Goal: Task Accomplishment & Management: Use online tool/utility

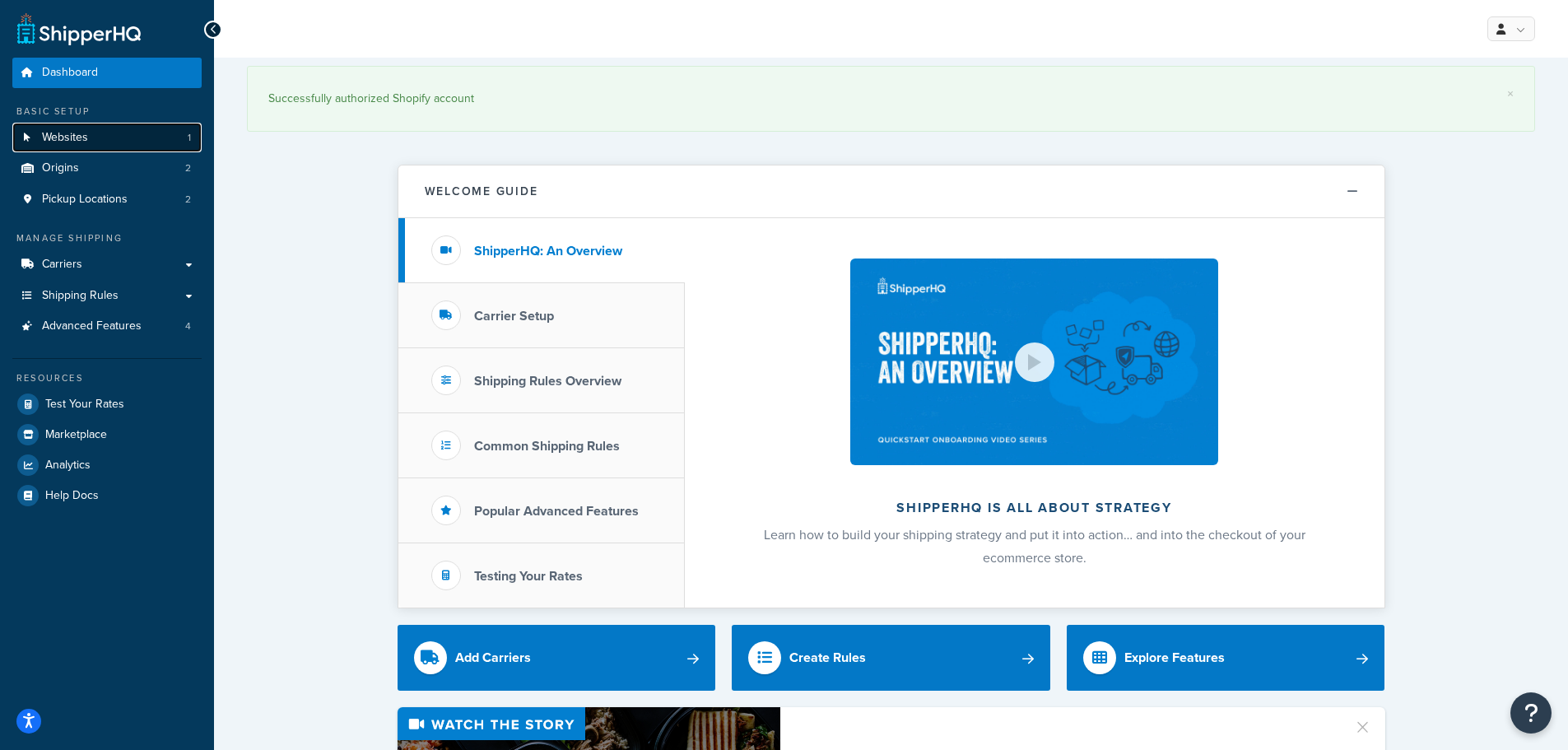
click at [108, 134] on link "Websites 1" at bounding box center [106, 138] width 189 height 31
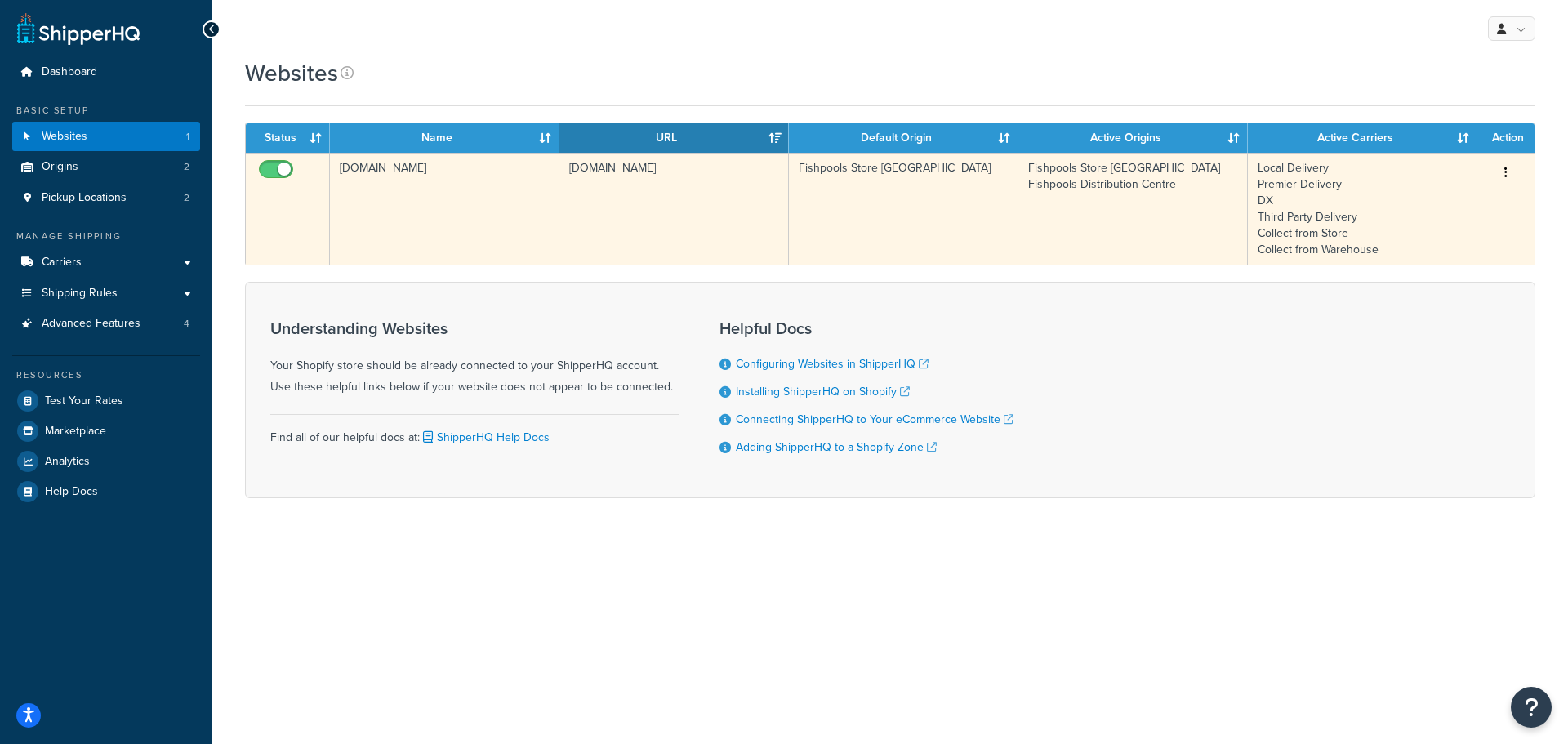
click at [432, 186] on td "dde07f-4.myshopify.com" at bounding box center [445, 208] width 230 height 112
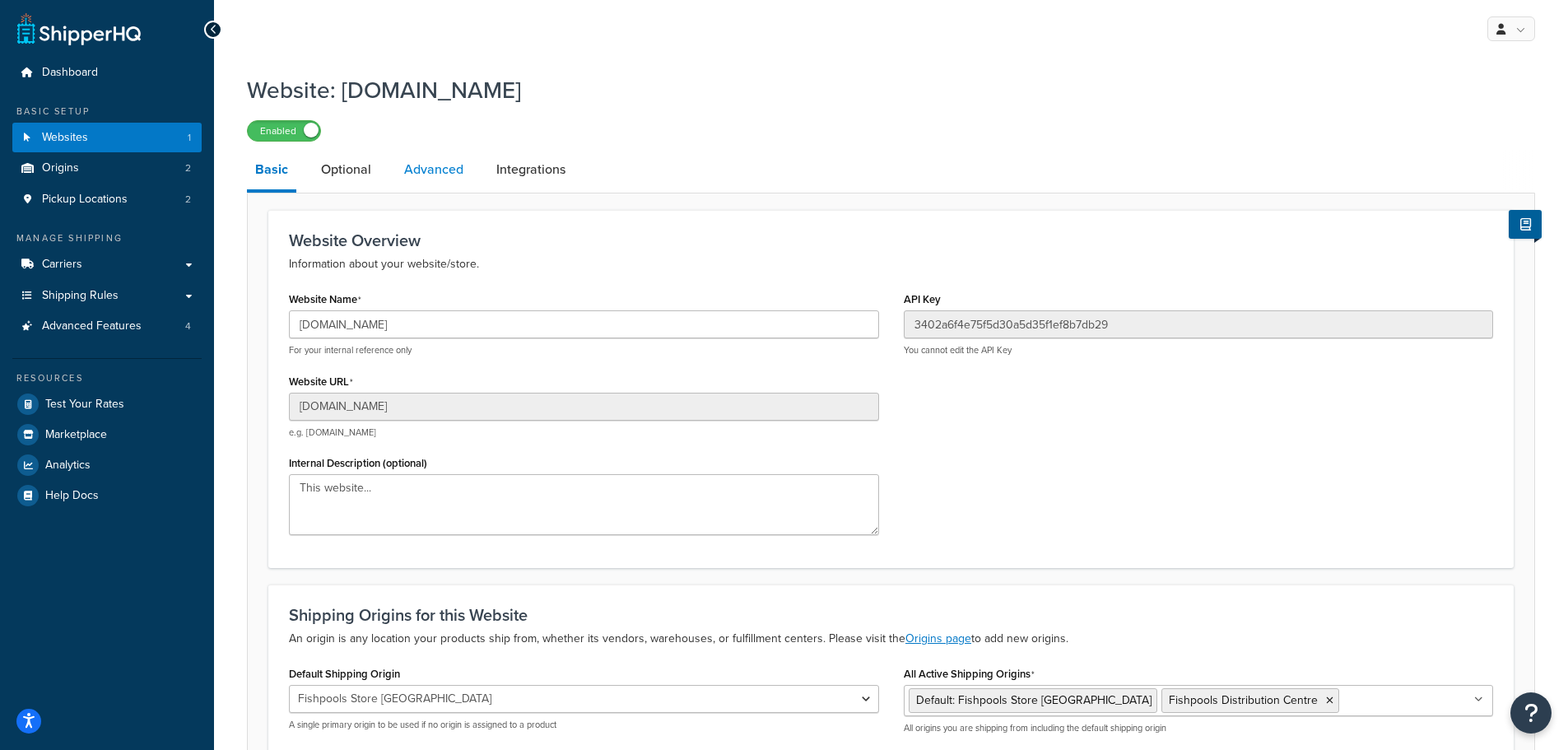
click at [452, 178] on link "Advanced" at bounding box center [434, 169] width 75 height 40
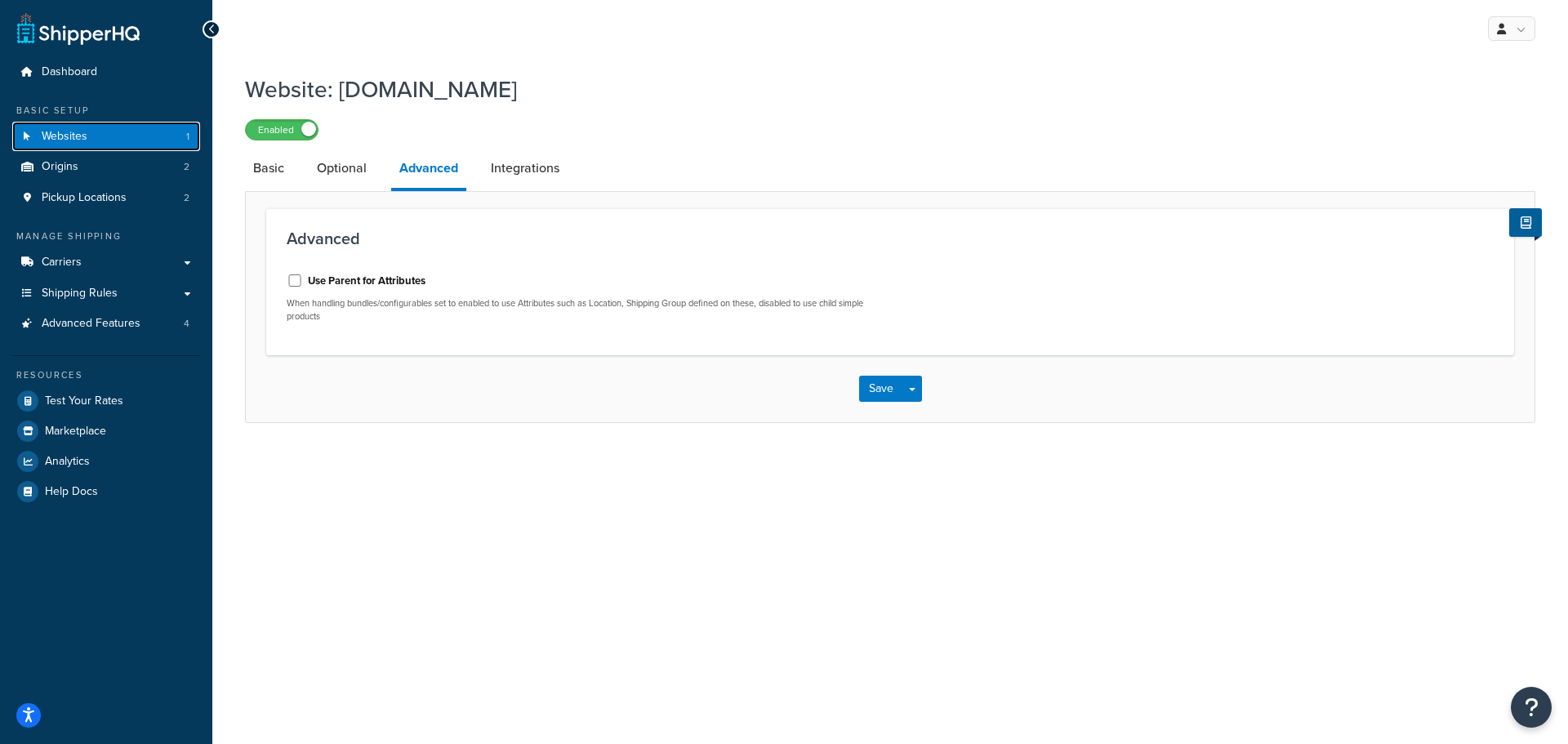
click at [142, 142] on link "Websites 1" at bounding box center [105, 137] width 188 height 30
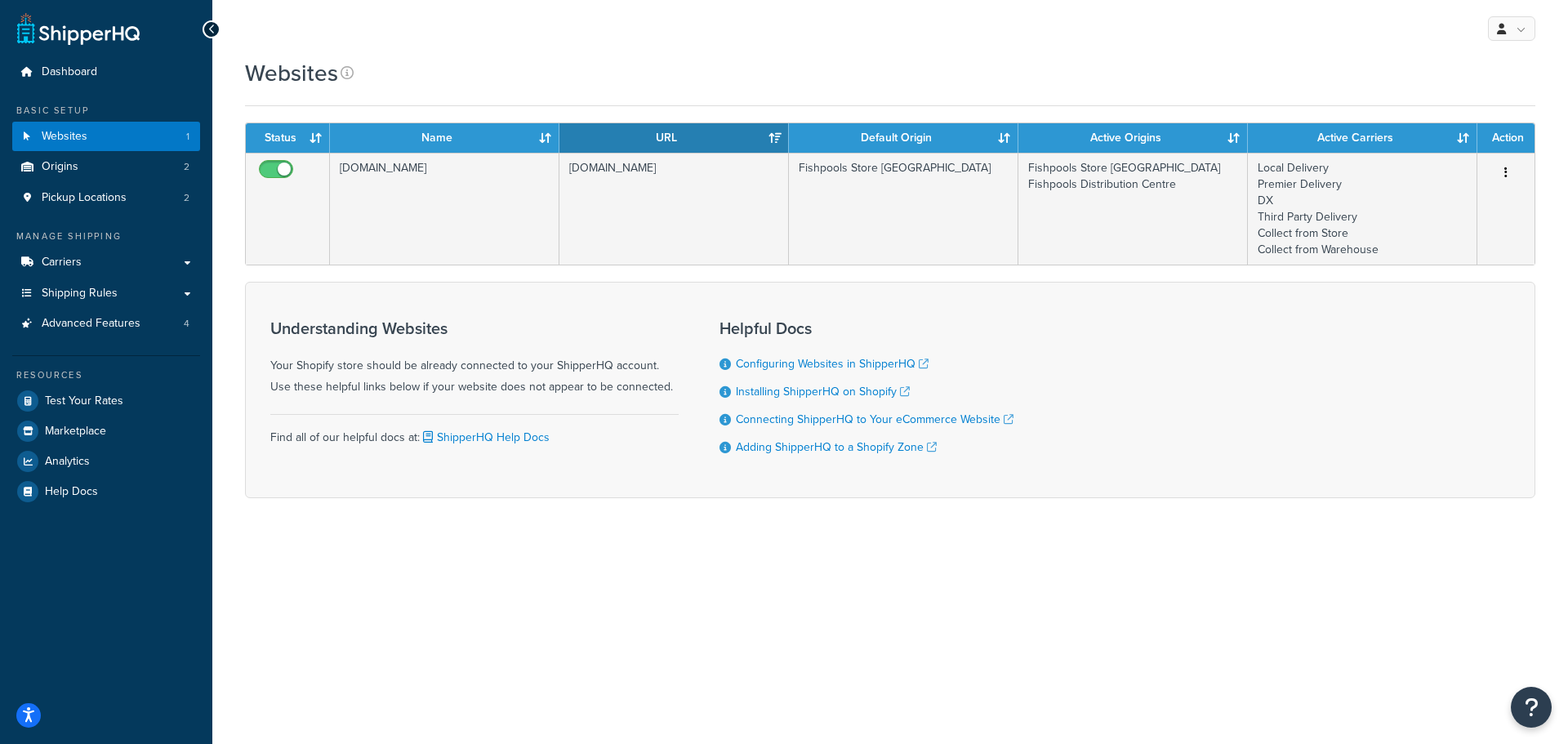
click at [305, 75] on h1 "Websites" at bounding box center [291, 73] width 93 height 31
click at [364, 77] on div "Websites" at bounding box center [310, 73] width 132 height 31
click at [98, 304] on link "Shipping Rules" at bounding box center [105, 293] width 188 height 30
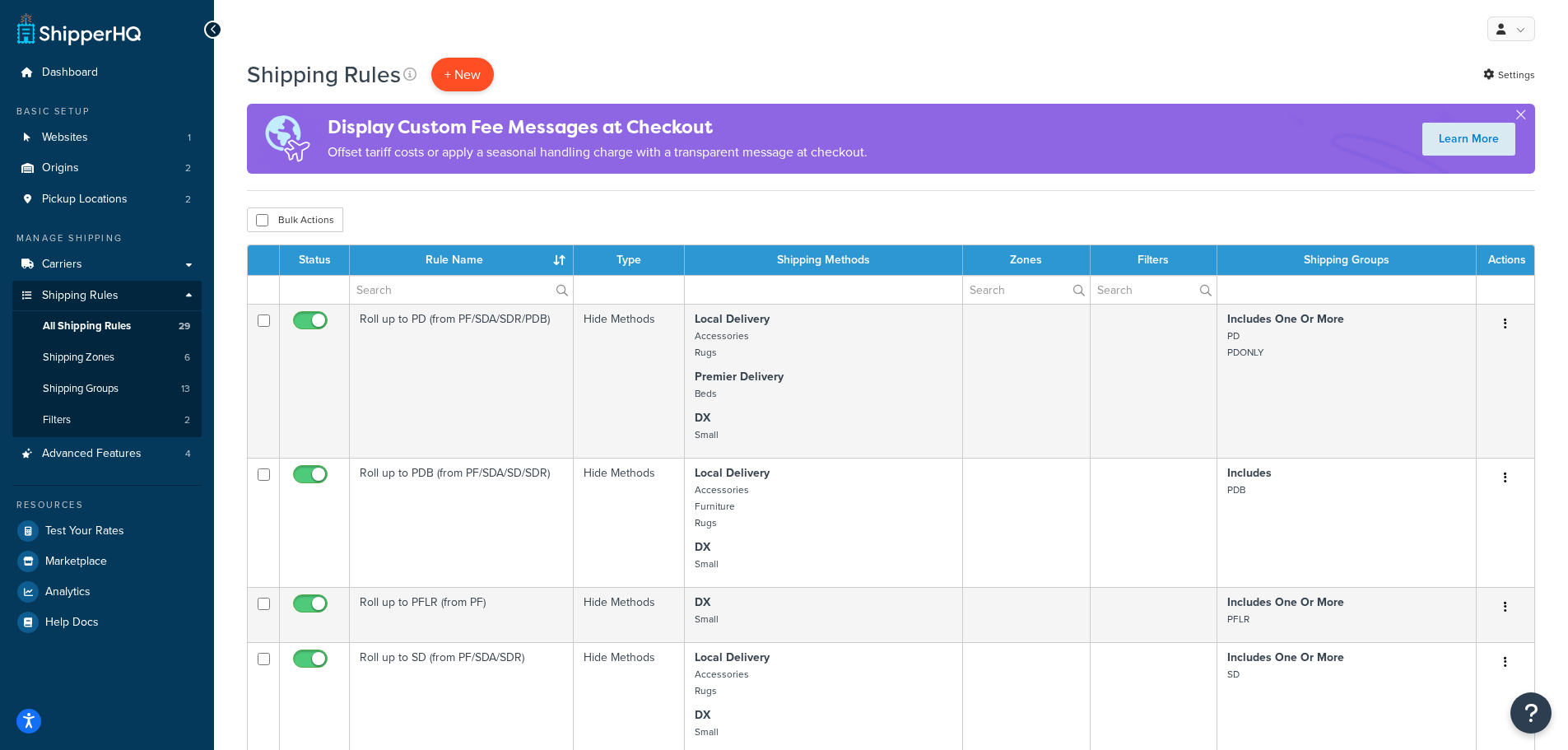
click at [461, 90] on p "+ New" at bounding box center [463, 74] width 62 height 34
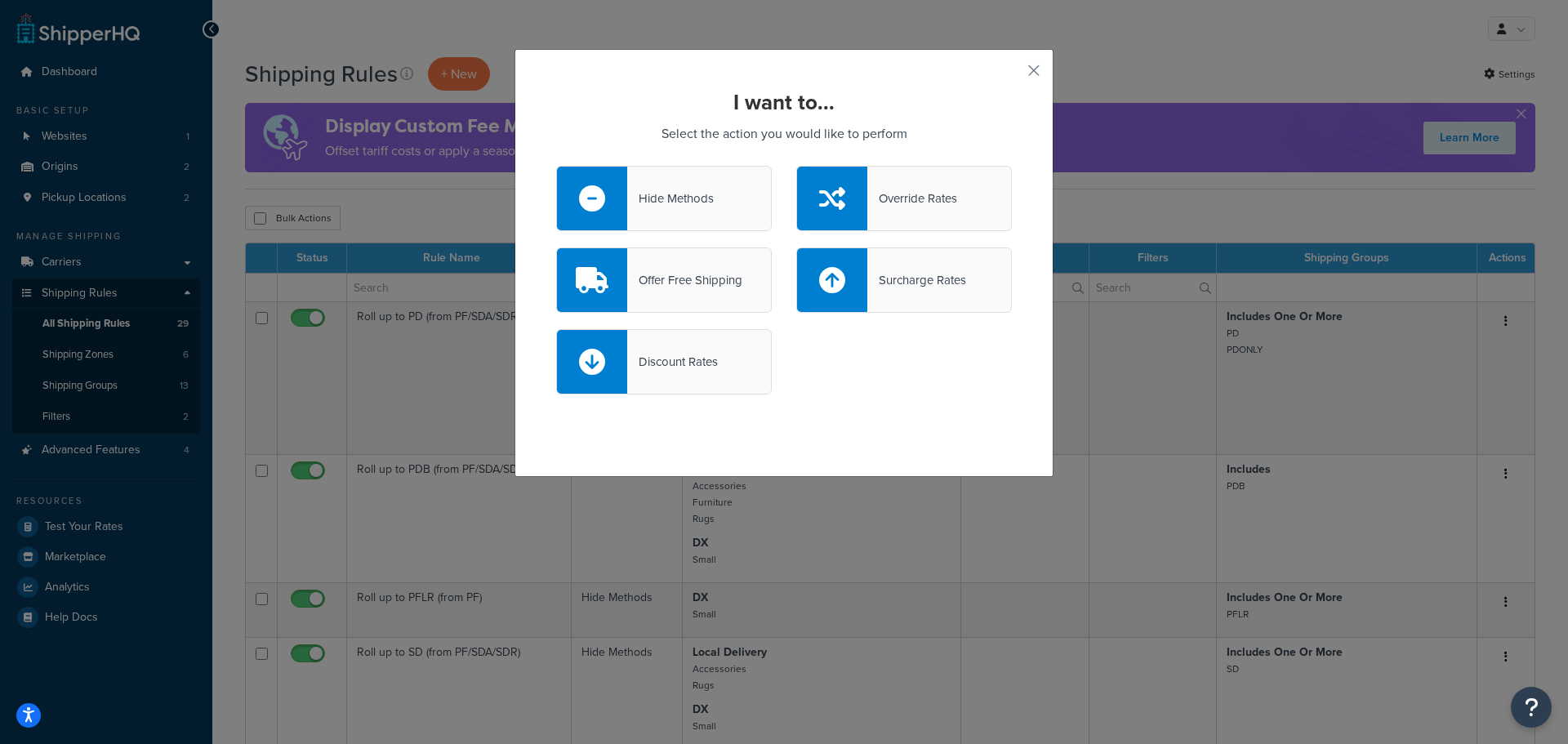
click at [708, 290] on div "Offer Free Shipping" at bounding box center [684, 279] width 115 height 23
click at [0, 0] on input "Offer Free Shipping" at bounding box center [0, 0] width 0 height 0
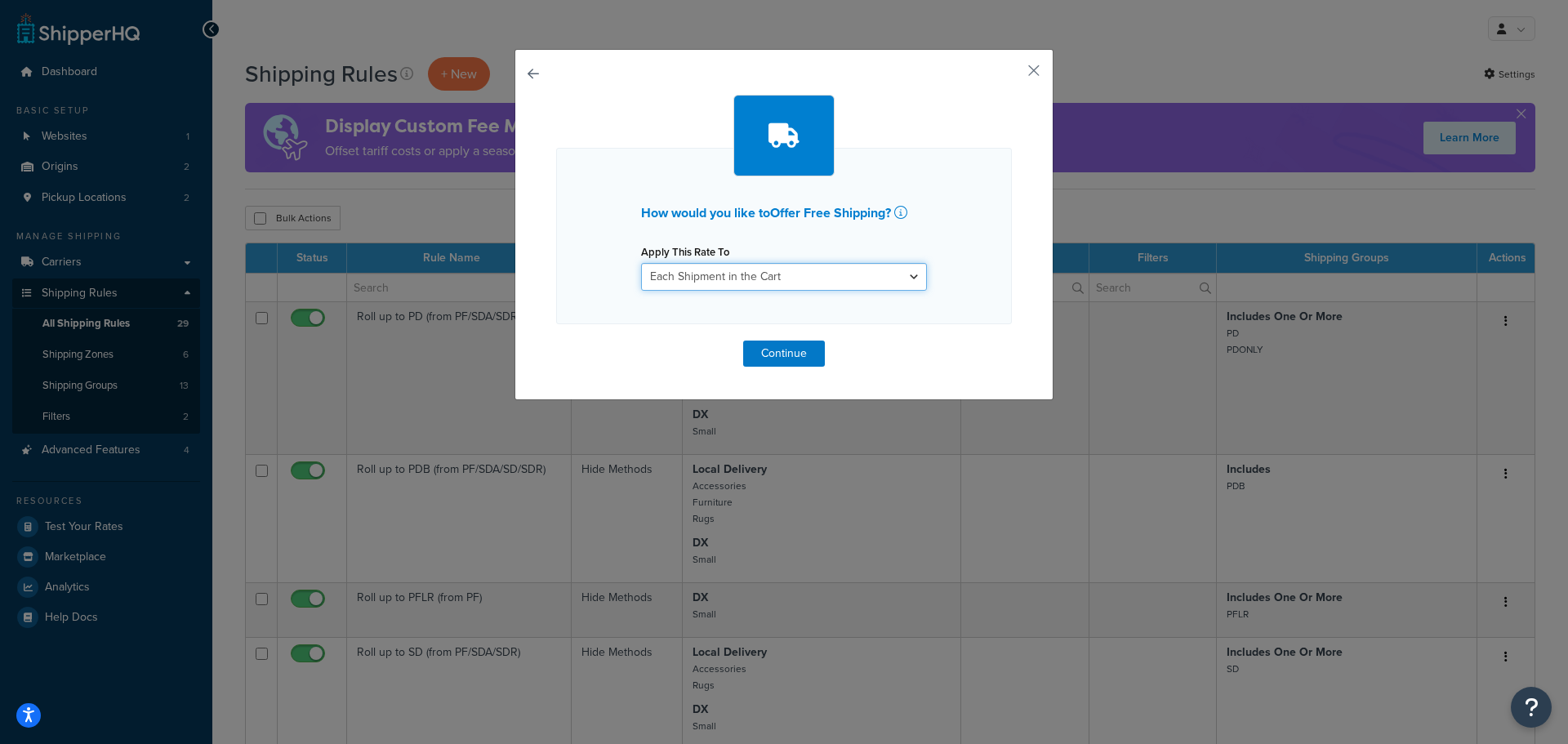
click at [727, 284] on select "Each Shipment in the Cart Each Origin in the Cart Each Shipping Group in the Ca…" at bounding box center [783, 277] width 286 height 28
select select "ITEM"
click at [641, 263] on select "Each Shipment in the Cart Each Origin in the Cart Each Shipping Group in the Ca…" at bounding box center [783, 277] width 286 height 28
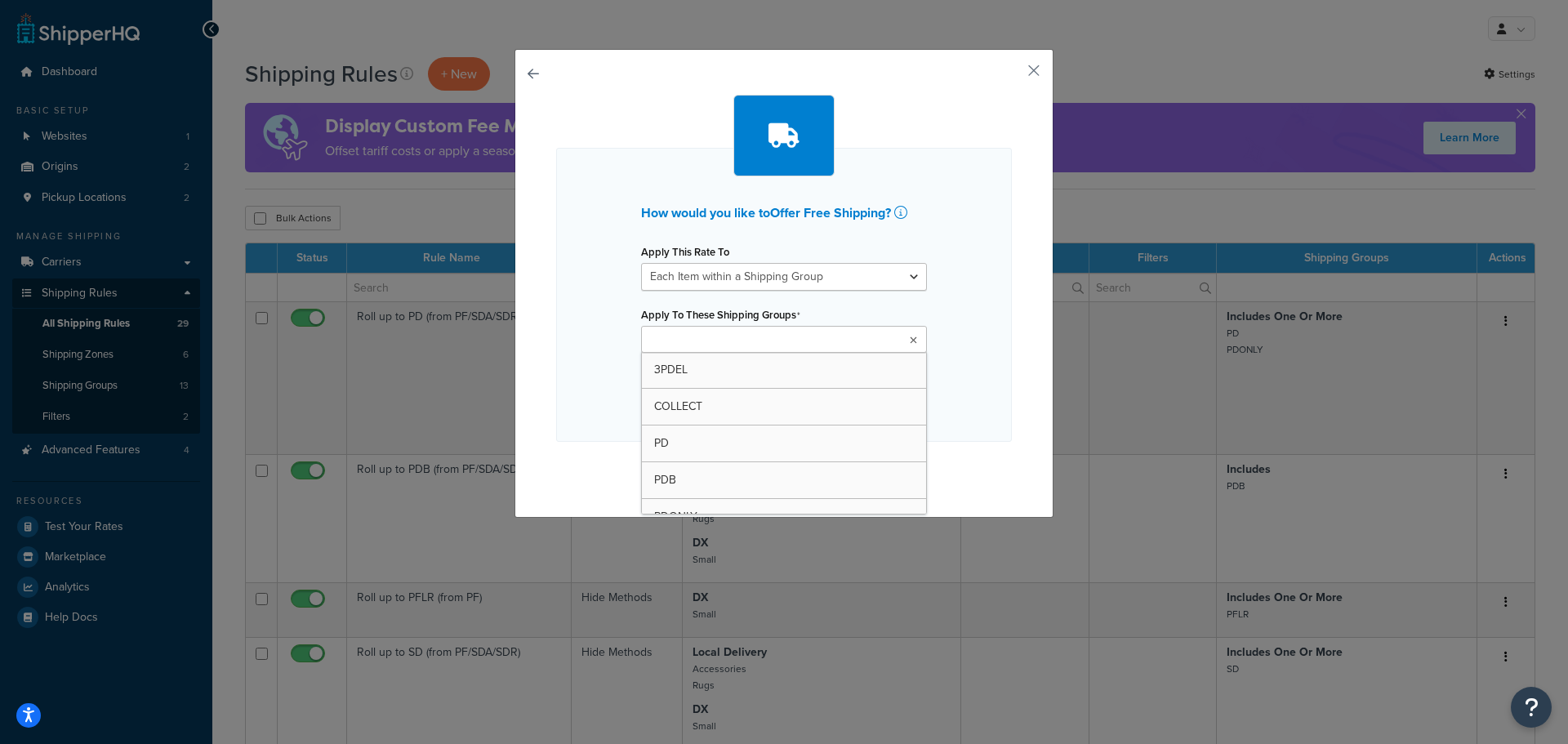
click at [748, 341] on input "Apply To These Shipping Groups" at bounding box center [717, 340] width 144 height 18
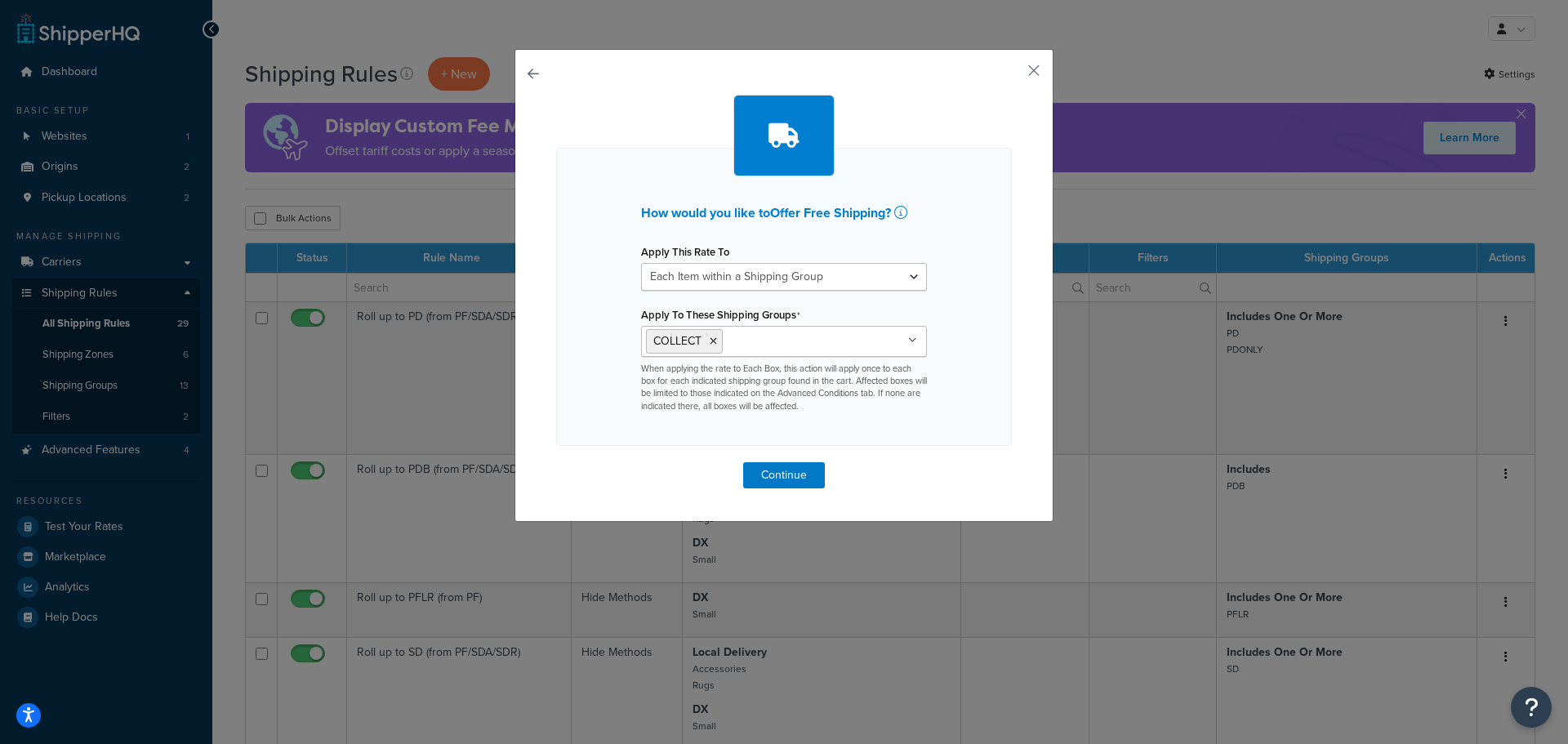
click at [991, 372] on div "How would you like to Offer Free Shipping ? Apply This Rate To Each Shipment in…" at bounding box center [784, 296] width 456 height 298
drag, startPoint x: 771, startPoint y: 378, endPoint x: 866, endPoint y: 375, distance: 95.0
click at [862, 375] on p "When applying the rate to Each Box, this action will apply once to each box for…" at bounding box center [783, 388] width 286 height 51
click at [866, 375] on p "When applying the rate to Each Box, this action will apply once to each box for…" at bounding box center [783, 388] width 286 height 51
click at [818, 287] on select "Each Shipment in the Cart Each Origin in the Cart Each Shipping Group in the Ca…" at bounding box center [783, 277] width 286 height 28
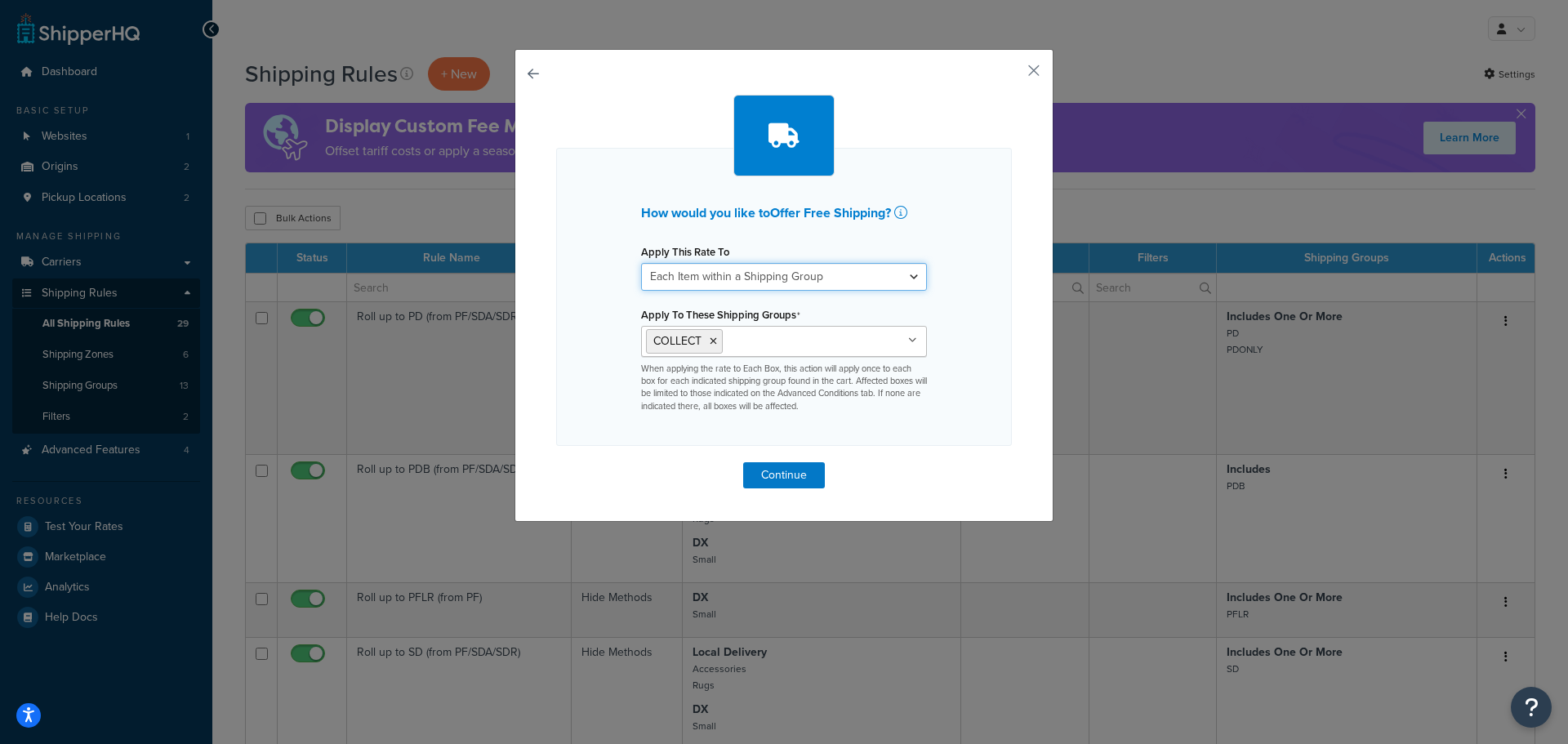
click at [818, 287] on select "Each Shipment in the Cart Each Origin in the Cart Each Shipping Group in the Ca…" at bounding box center [783, 277] width 286 height 28
click at [899, 218] on icon at bounding box center [900, 211] width 13 height 13
click at [896, 214] on icon at bounding box center [900, 211] width 13 height 13
click at [823, 279] on select "Each Shipment in the Cart Each Origin in the Cart Each Shipping Group in the Ca…" at bounding box center [783, 277] width 286 height 28
click at [936, 205] on div "How would you like to Offer Free Shipping ? Apply This Rate To Each Shipment in…" at bounding box center [784, 296] width 456 height 298
